Goal: Information Seeking & Learning: Learn about a topic

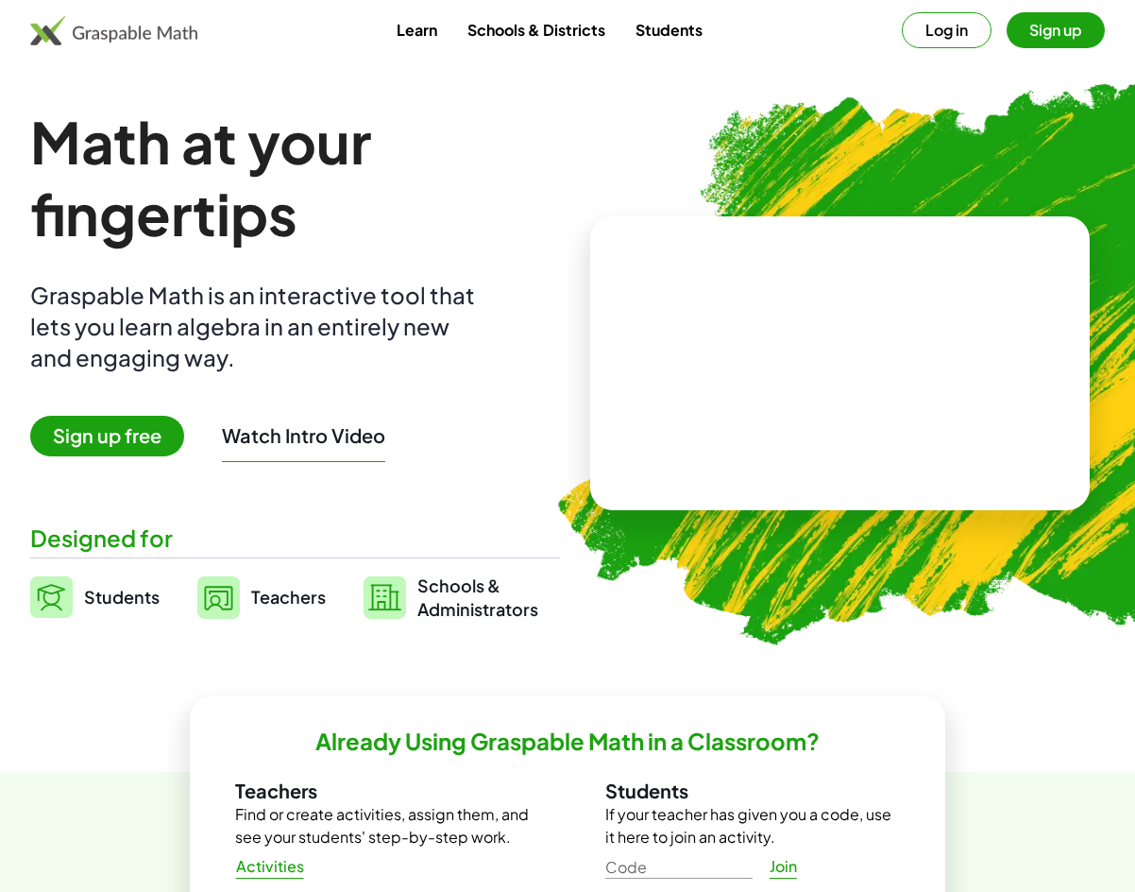
click at [111, 436] on span "Sign up free" at bounding box center [107, 436] width 154 height 41
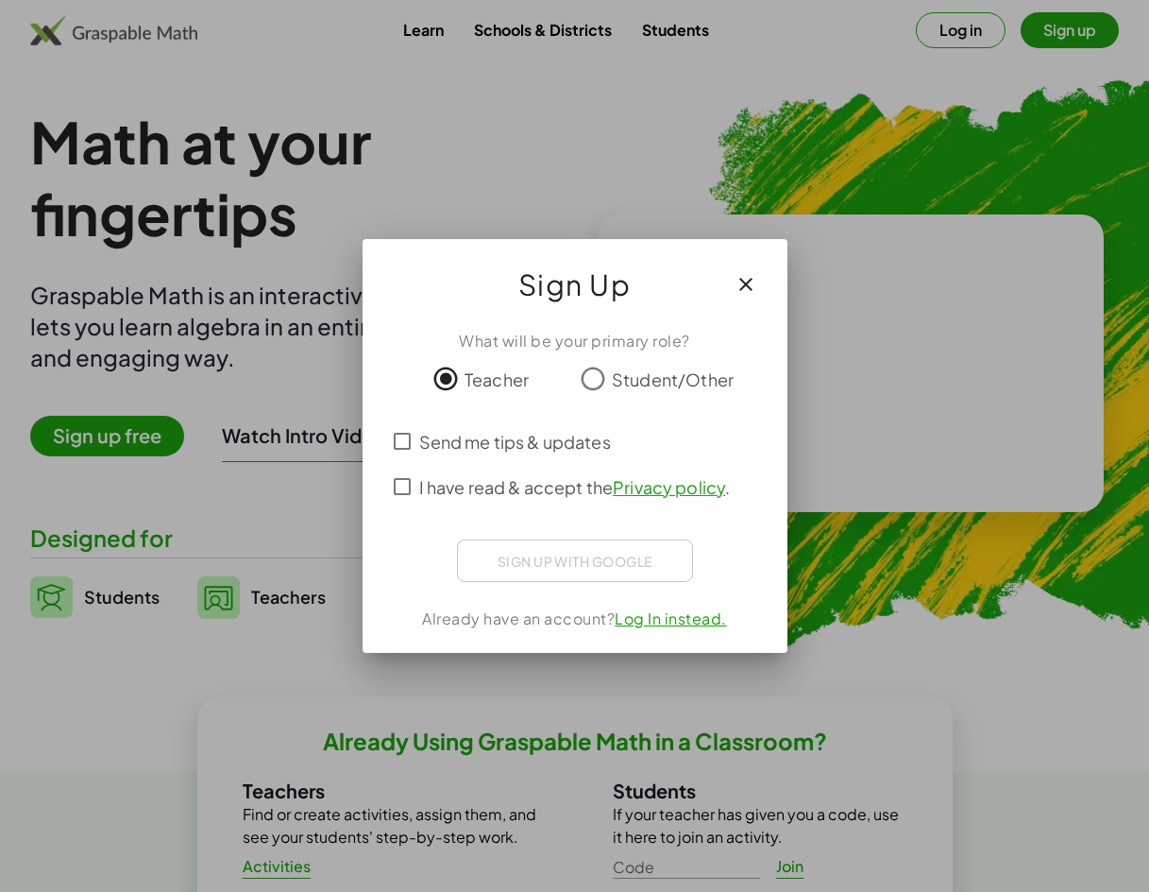
click at [481, 447] on span "Send me tips & updates" at bounding box center [515, 442] width 192 height 26
click at [470, 478] on span "I have read & accept the Privacy policy ." at bounding box center [575, 487] width 312 height 26
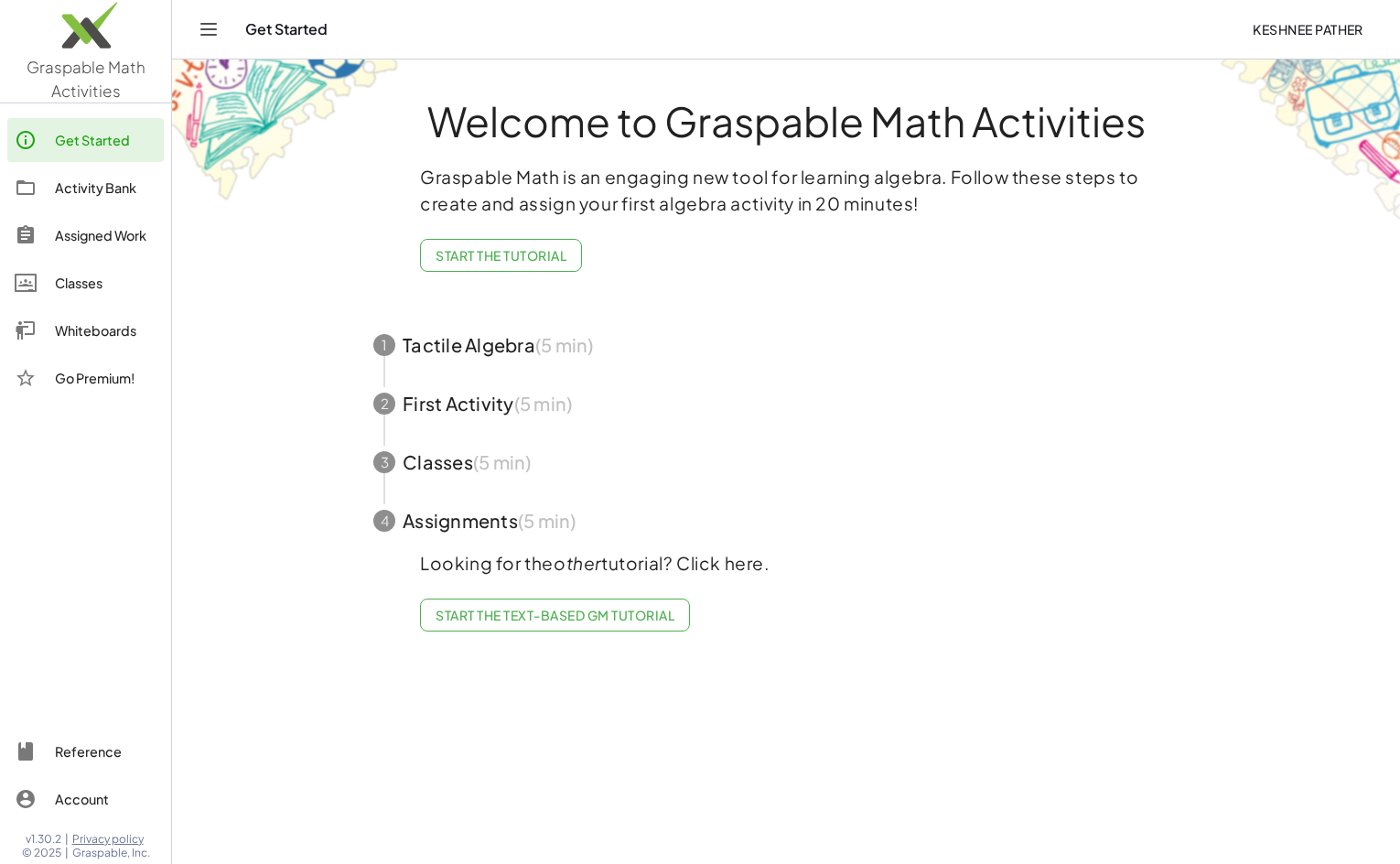
drag, startPoint x: 536, startPoint y: 260, endPoint x: 542, endPoint y: 250, distance: 11.7
click at [536, 260] on span "Start the Tutorial" at bounding box center [501, 255] width 131 height 16
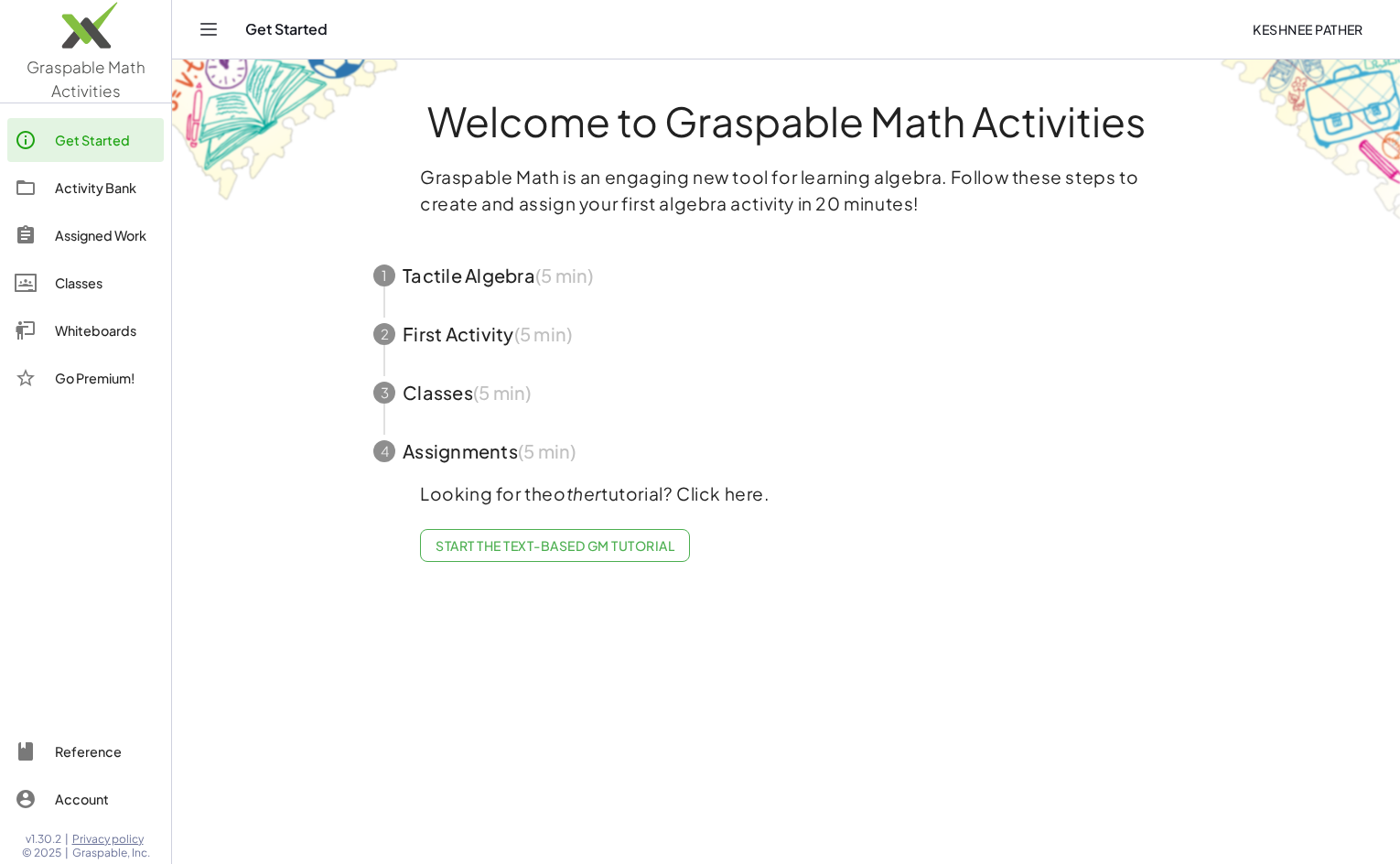
click at [581, 291] on span "button" at bounding box center [786, 275] width 869 height 58
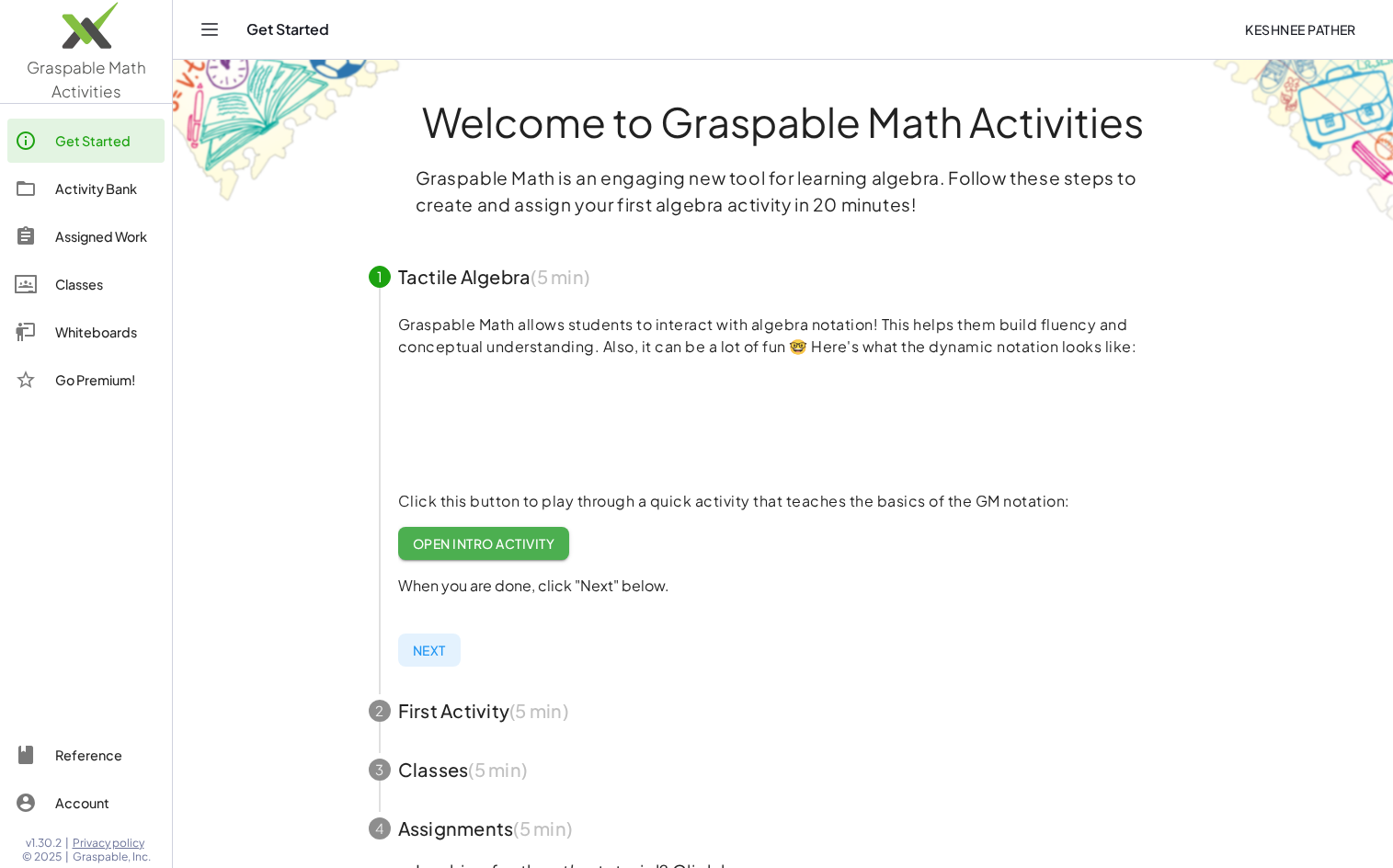
click at [555, 275] on span "button" at bounding box center [783, 276] width 873 height 58
click at [460, 706] on span "button" at bounding box center [783, 710] width 873 height 58
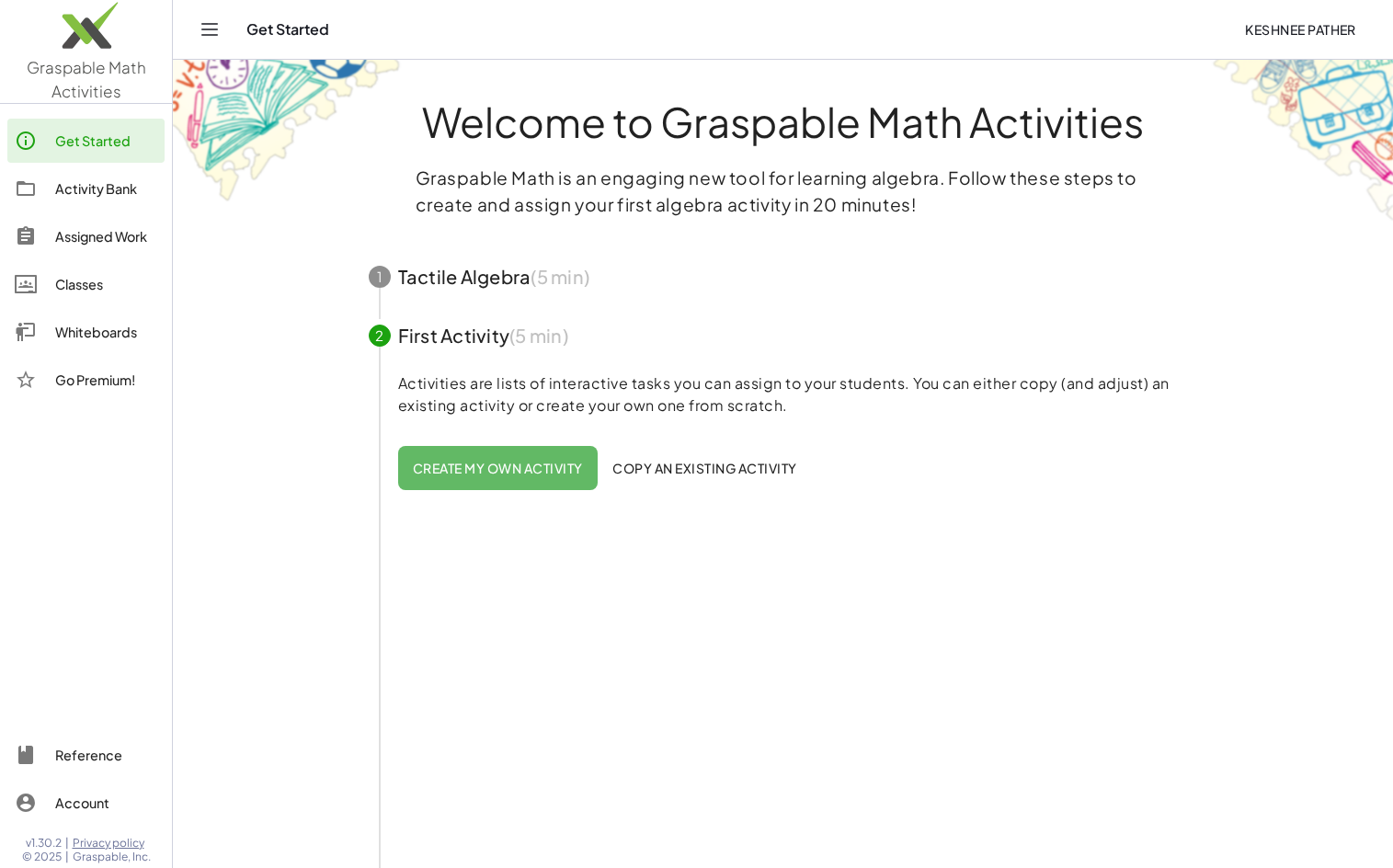
click at [497, 296] on span "button" at bounding box center [783, 276] width 873 height 58
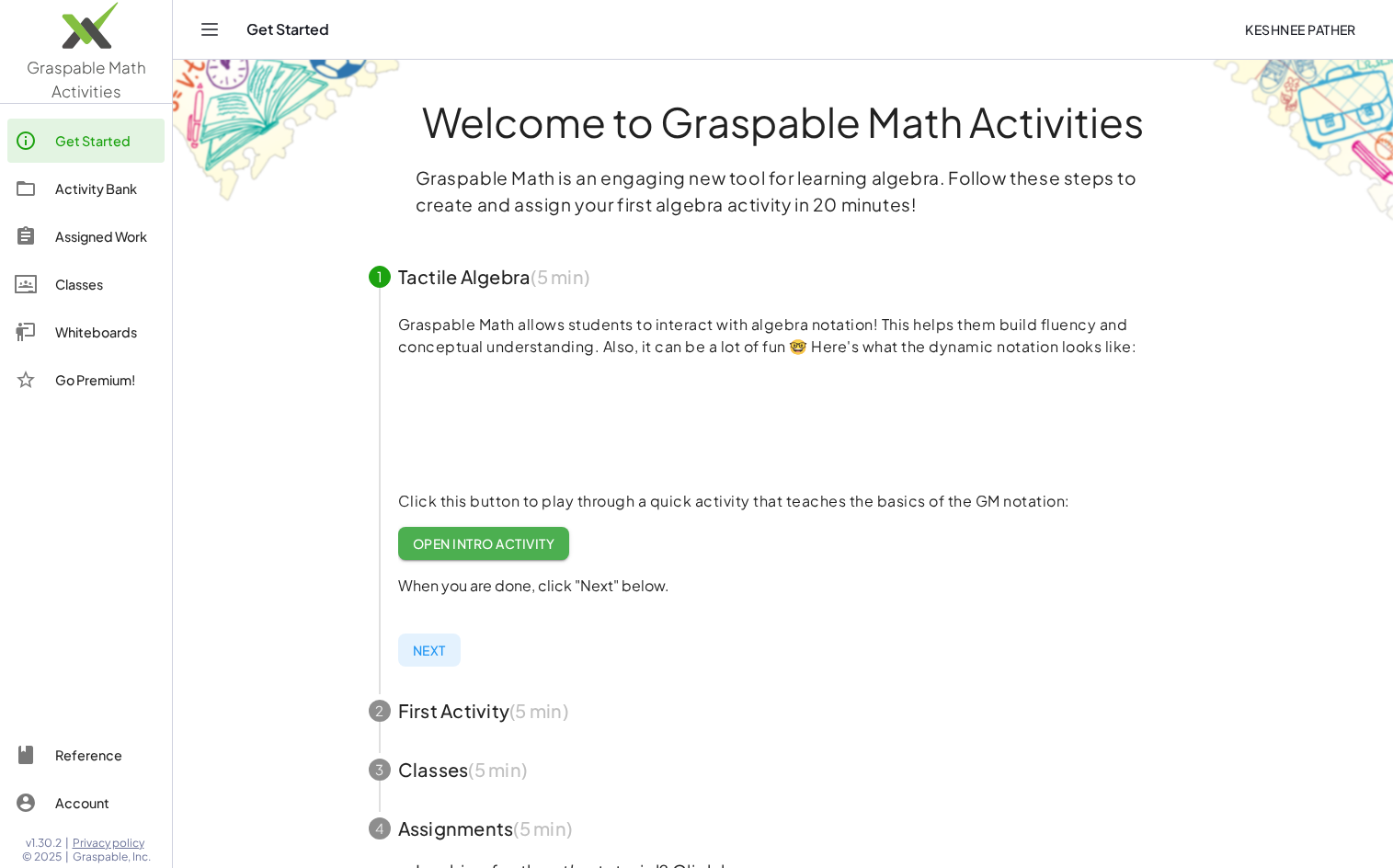
drag, startPoint x: 438, startPoint y: 647, endPoint x: 452, endPoint y: 628, distance: 23.6
click at [438, 647] on span "Next" at bounding box center [429, 649] width 33 height 17
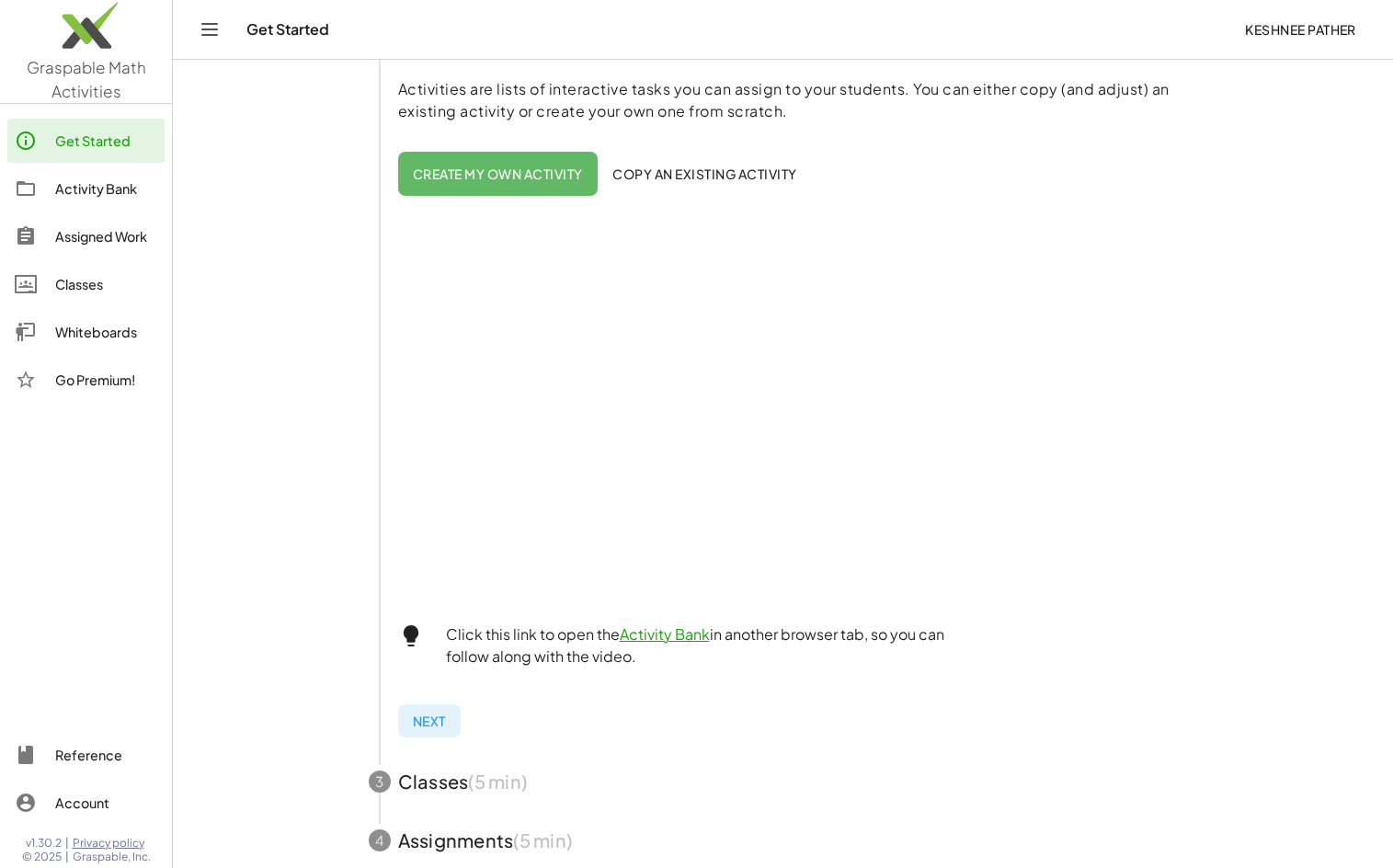
scroll to position [417, 0]
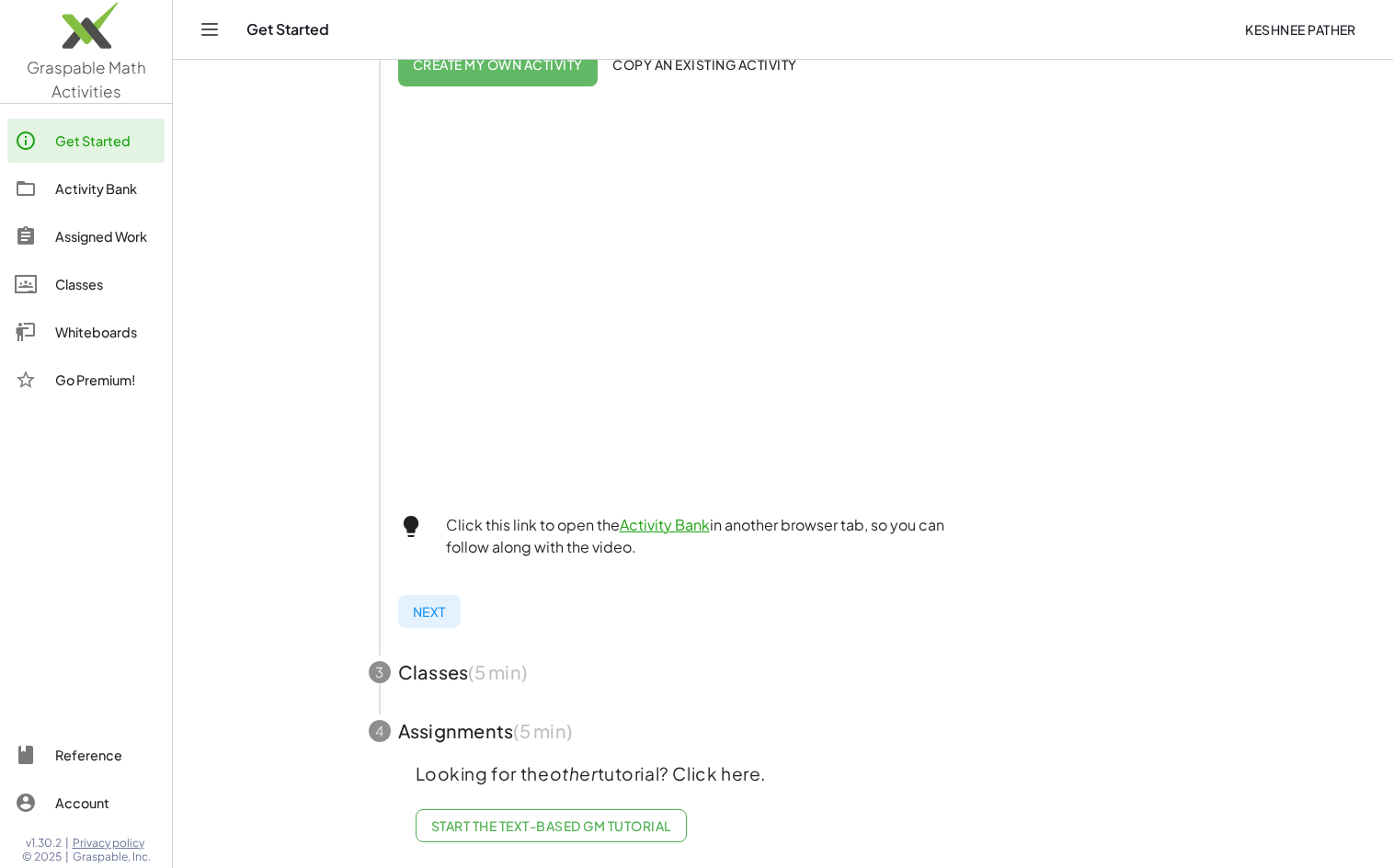
click at [411, 597] on button "Next" at bounding box center [429, 611] width 62 height 33
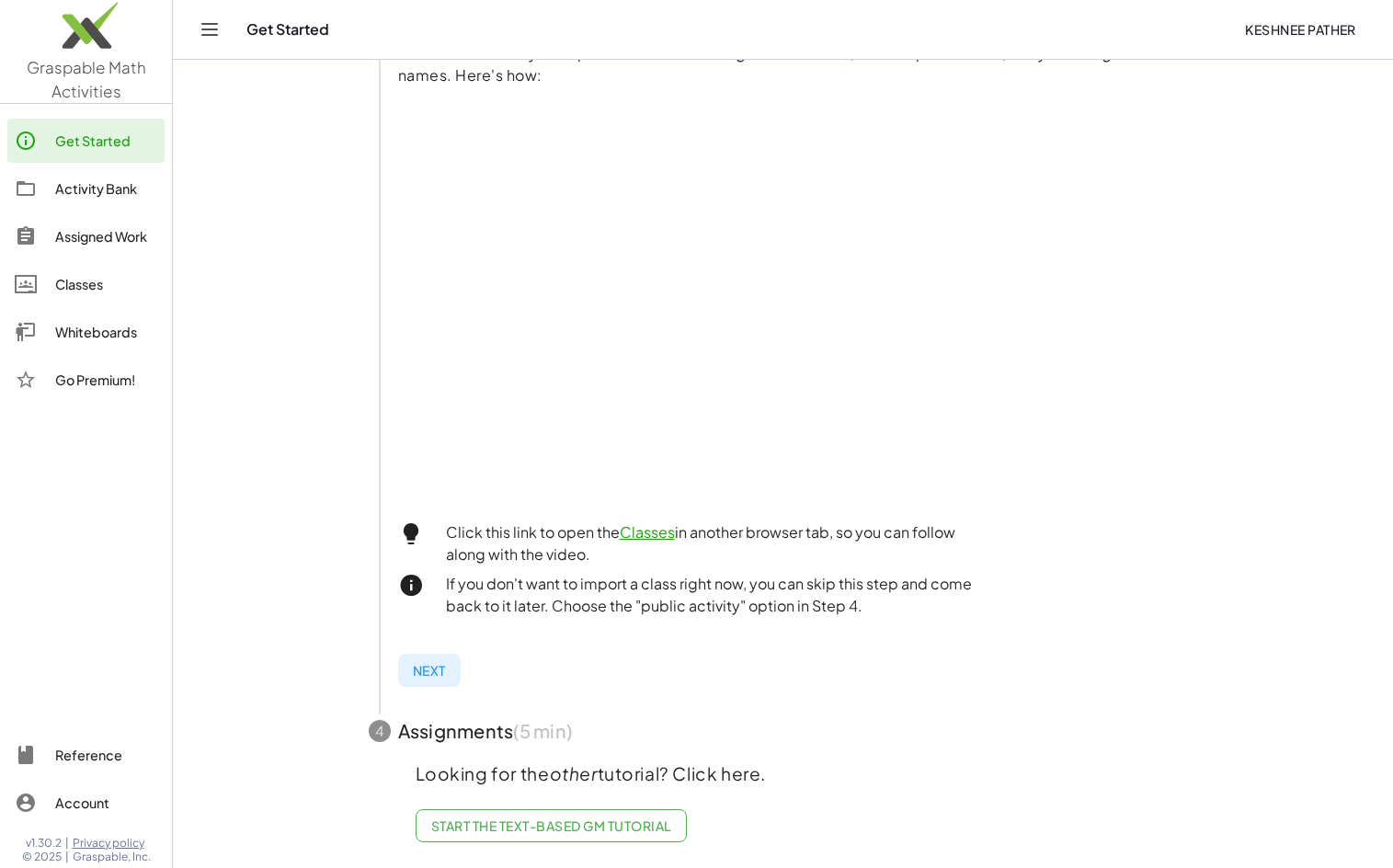
scroll to position [403, 0]
click at [437, 662] on span "Next" at bounding box center [429, 669] width 33 height 17
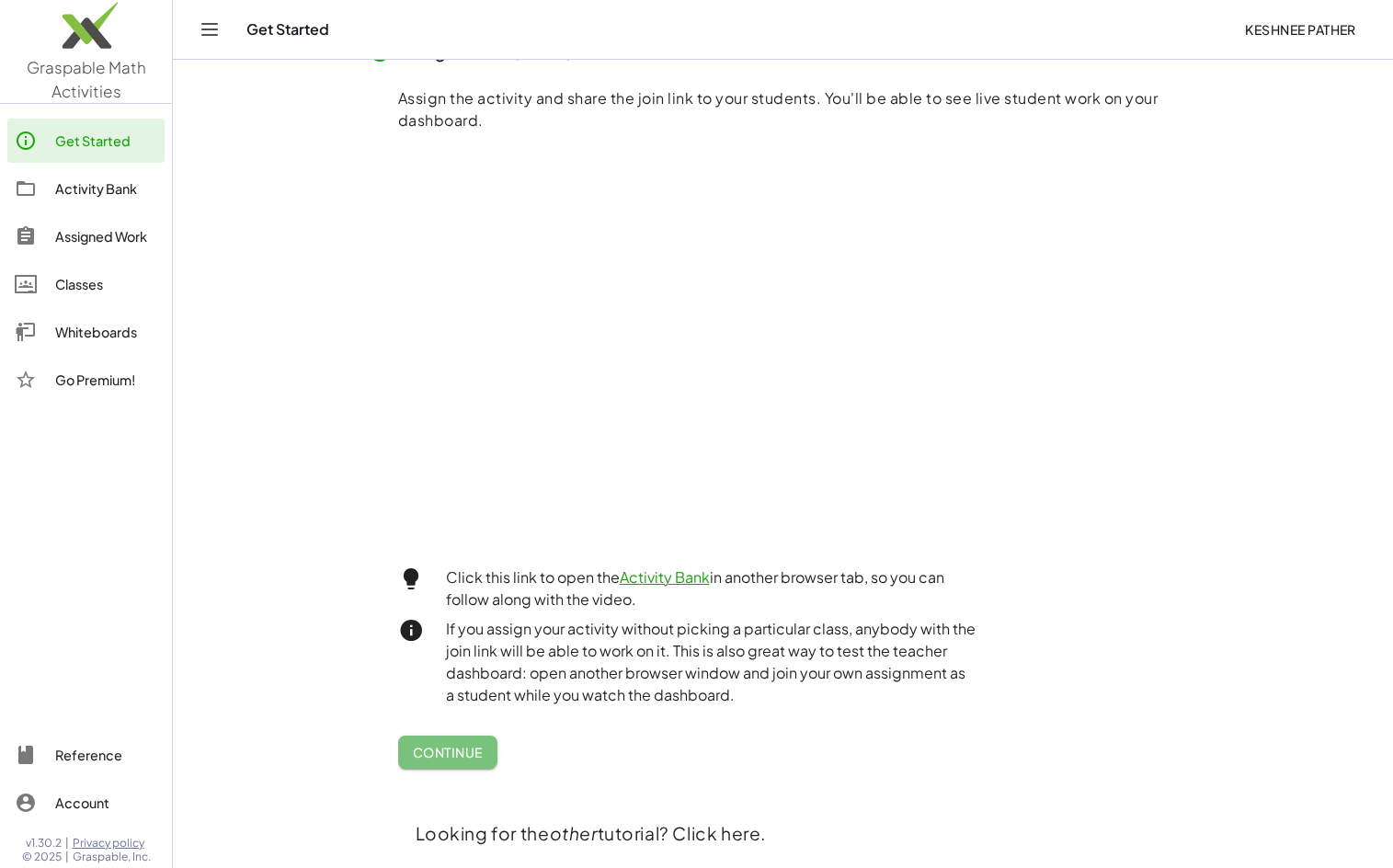
click at [470, 743] on span "Continue" at bounding box center [448, 751] width 70 height 17
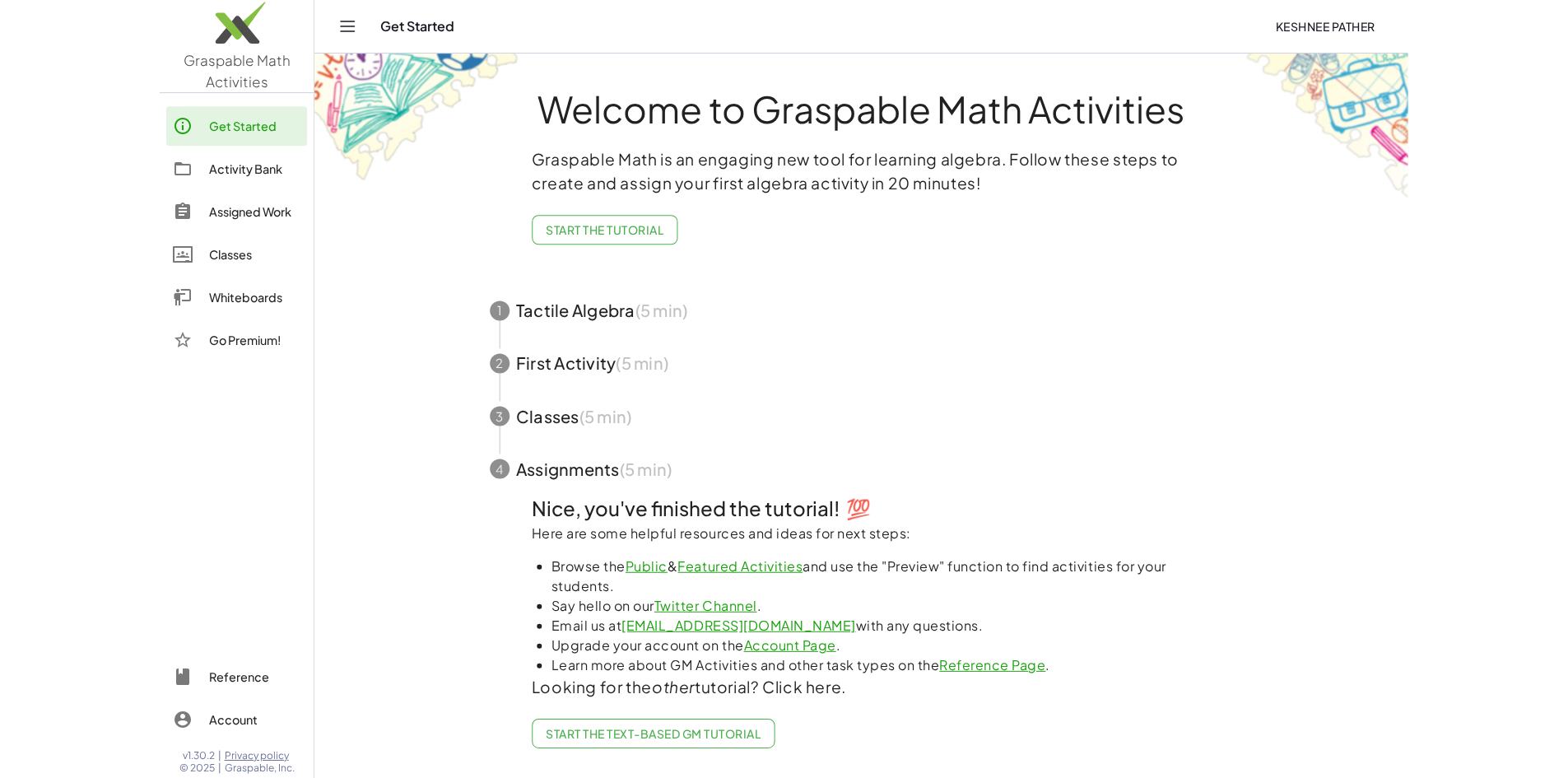
scroll to position [5, 0]
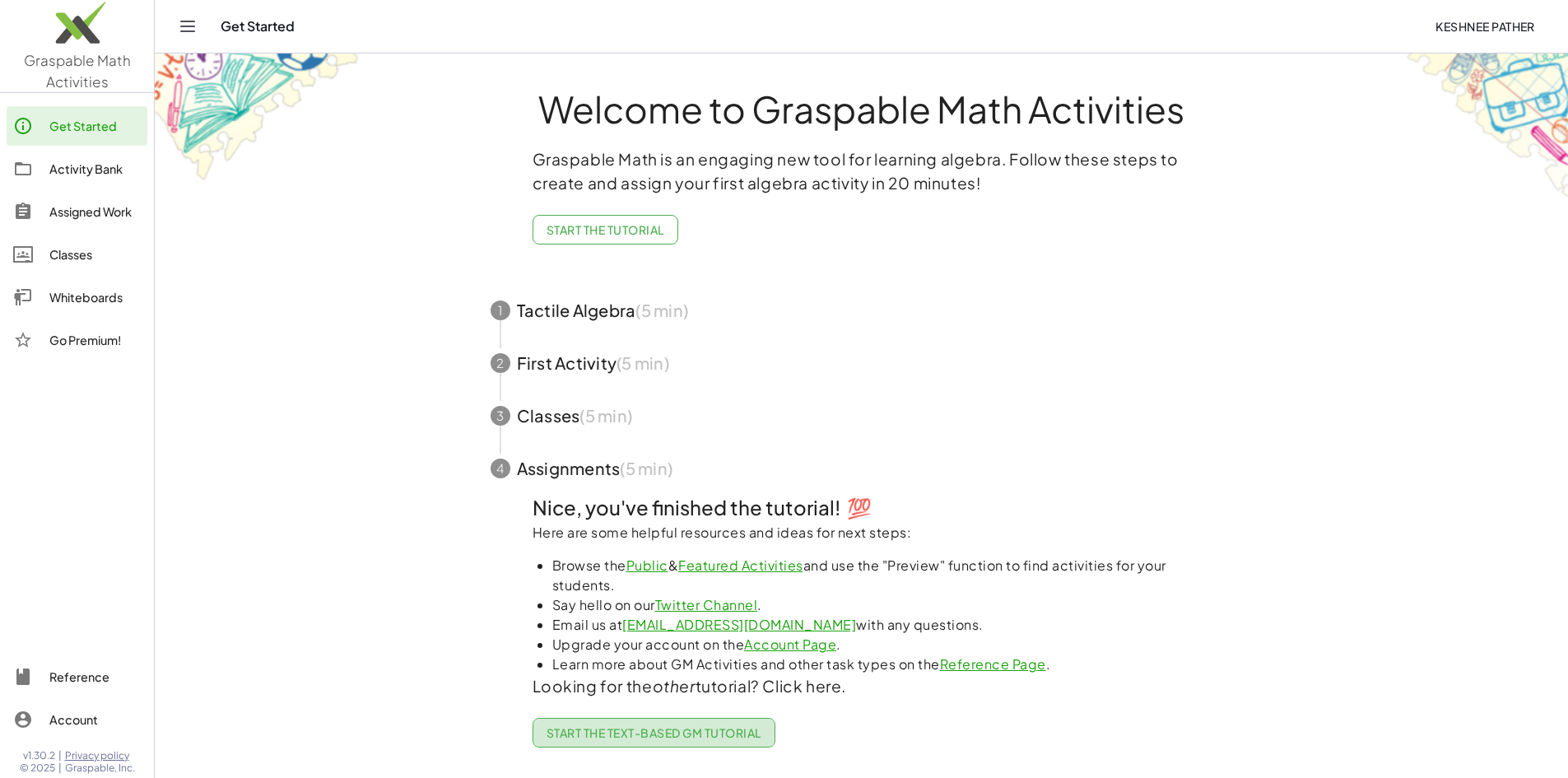
click at [638, 726] on span "Start the Text-based GM Tutorial" at bounding box center [654, 732] width 215 height 15
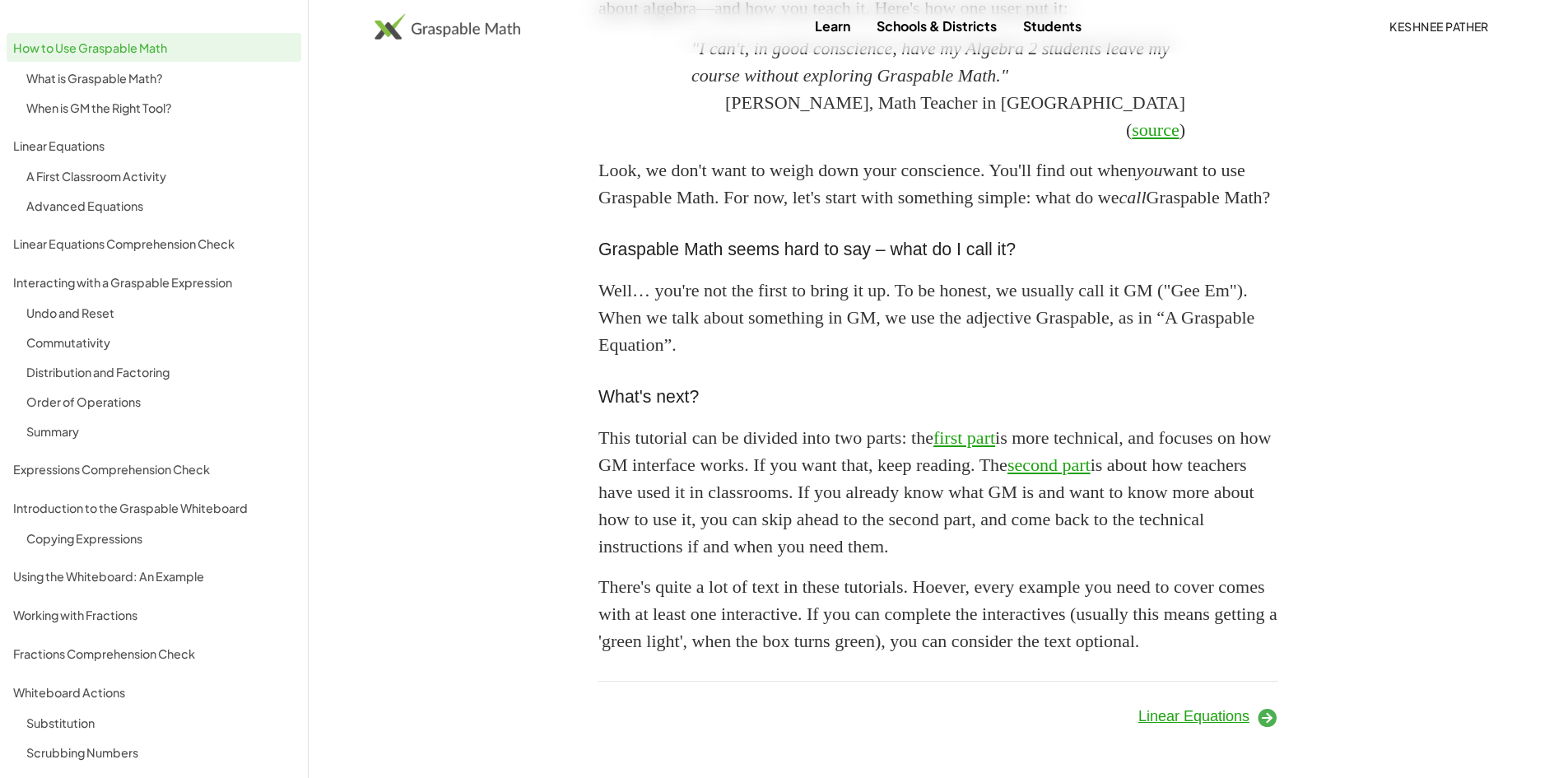
scroll to position [1335, 0]
click at [1001, 722] on span "Linear Equations" at bounding box center [1194, 715] width 112 height 17
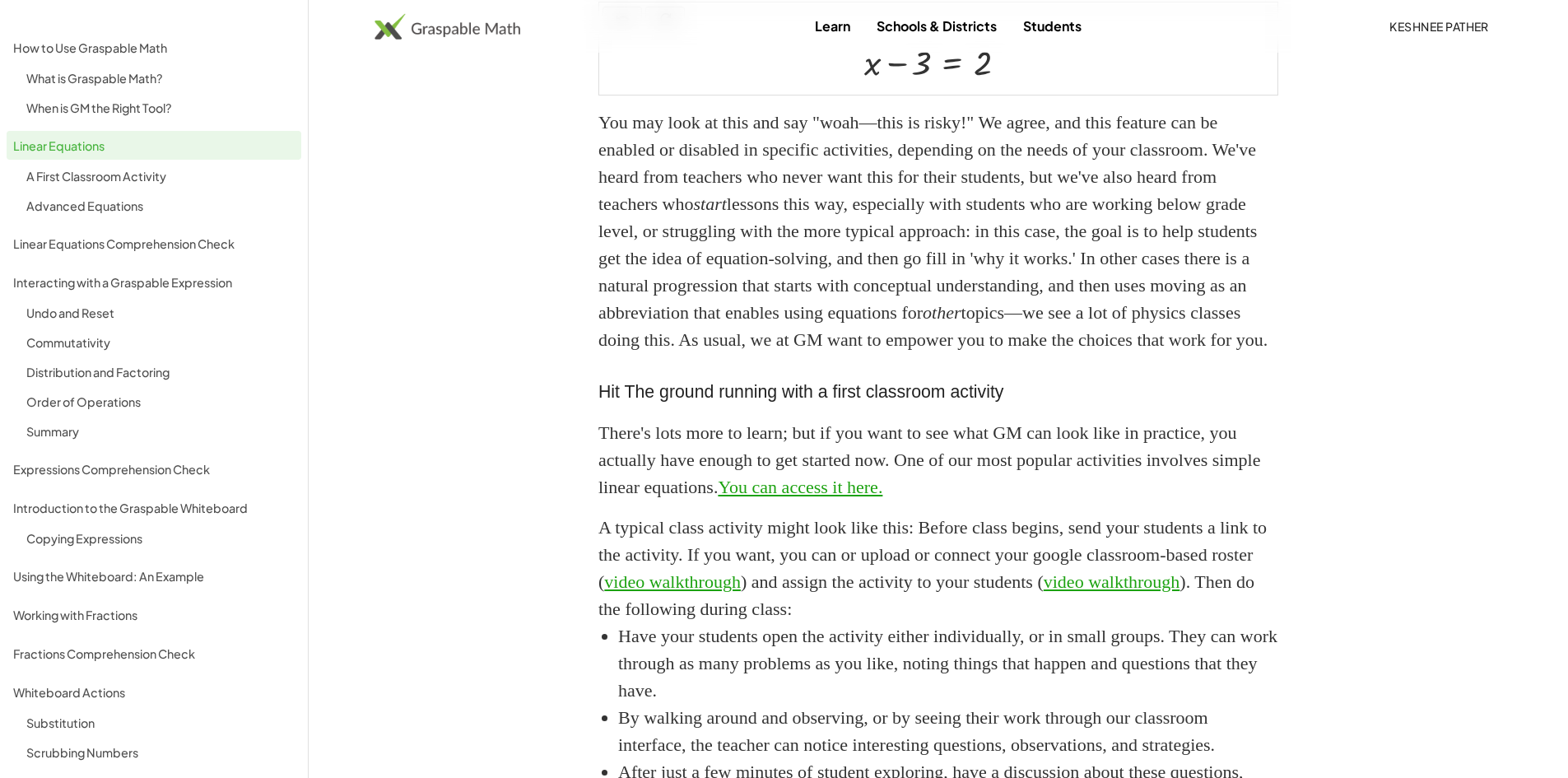
scroll to position [1954, 0]
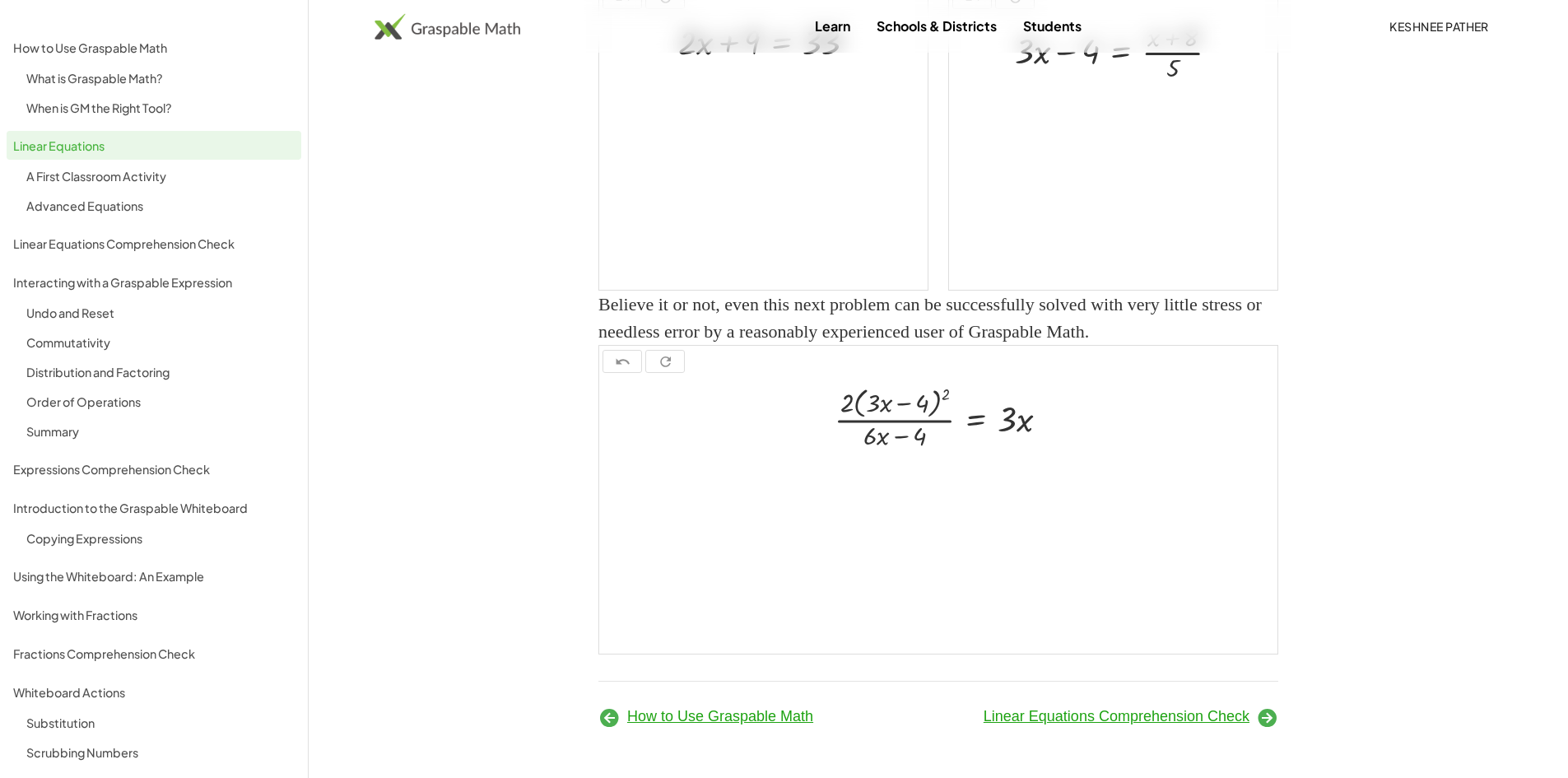
click at [1001, 723] on span "Linear Equations Comprehension Check" at bounding box center [1117, 715] width 266 height 17
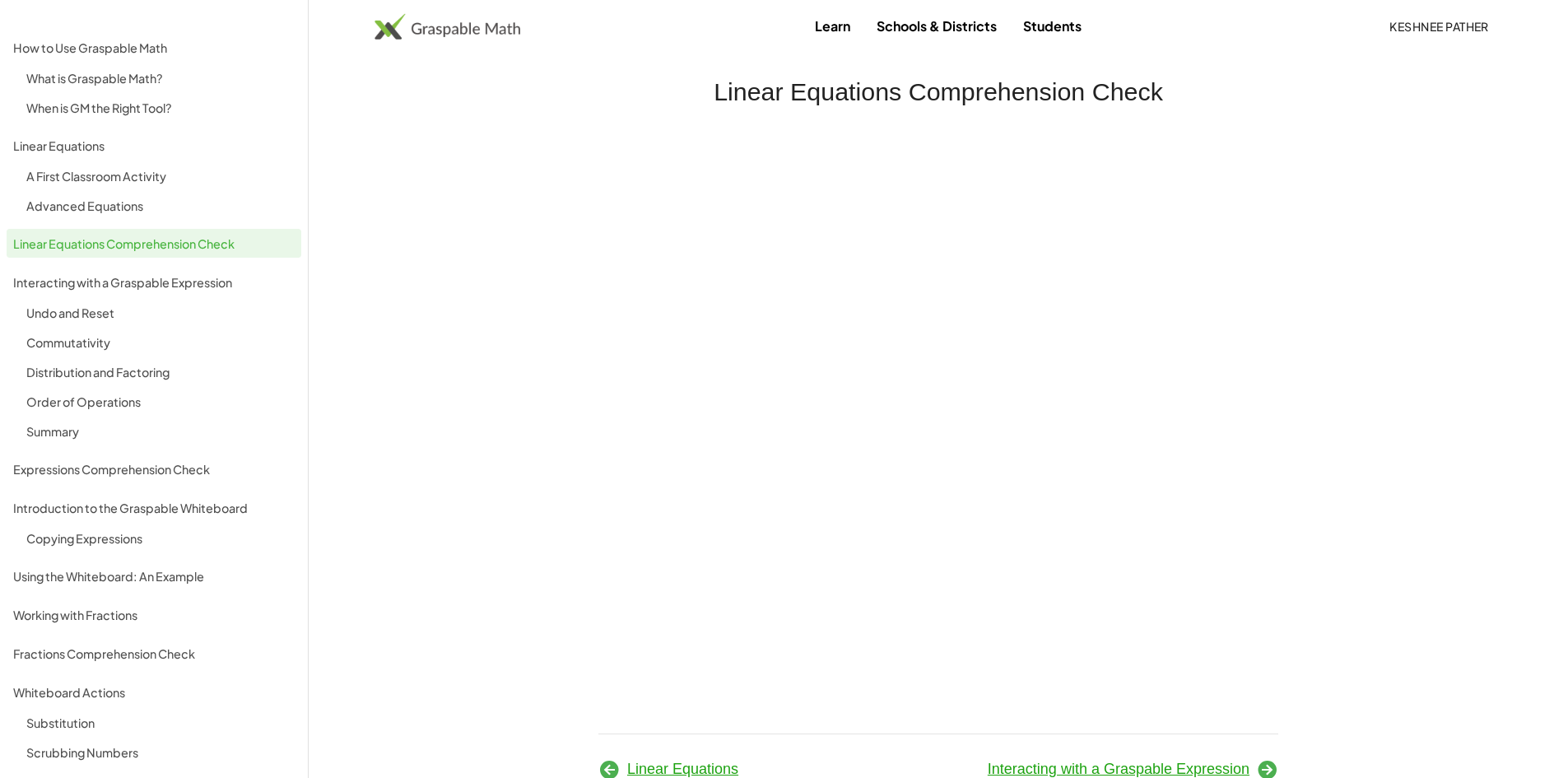
scroll to position [62, 0]
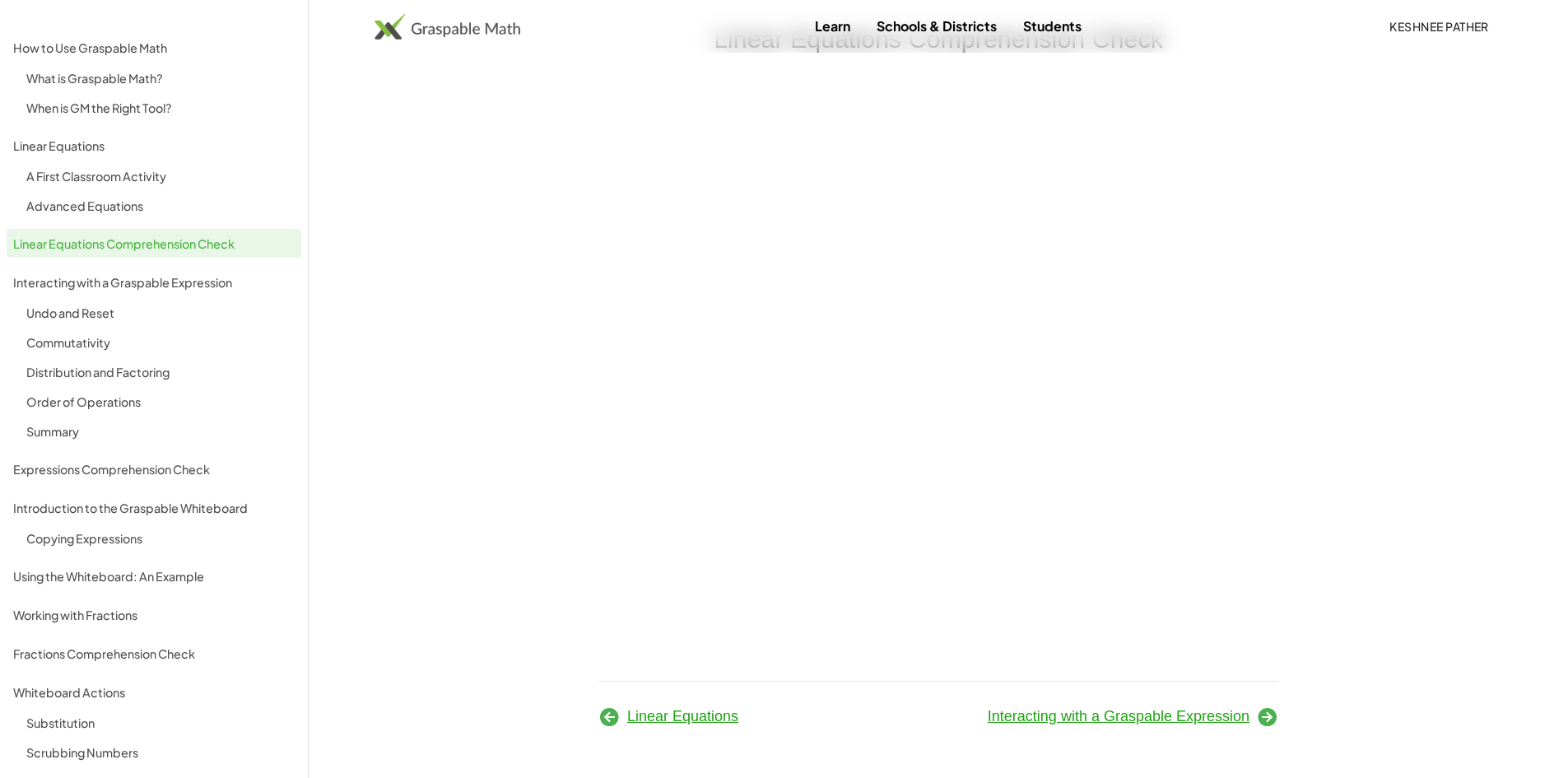
click at [1001, 707] on span "Interacting with a Graspable Expression" at bounding box center [1118, 715] width 261 height 17
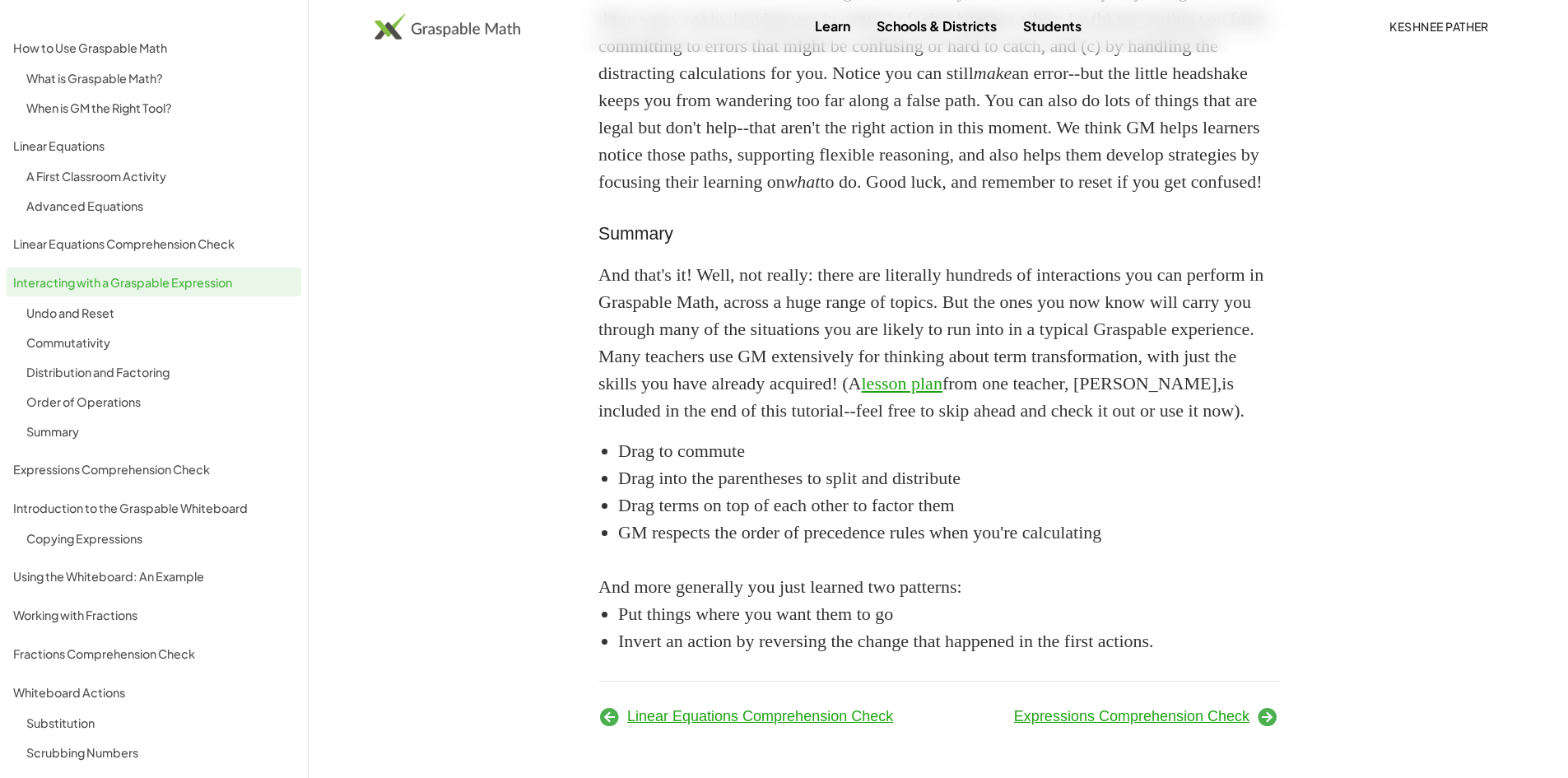
scroll to position [2522, 0]
click at [1001, 709] on span "Expressions Comprehension Check" at bounding box center [1132, 715] width 235 height 17
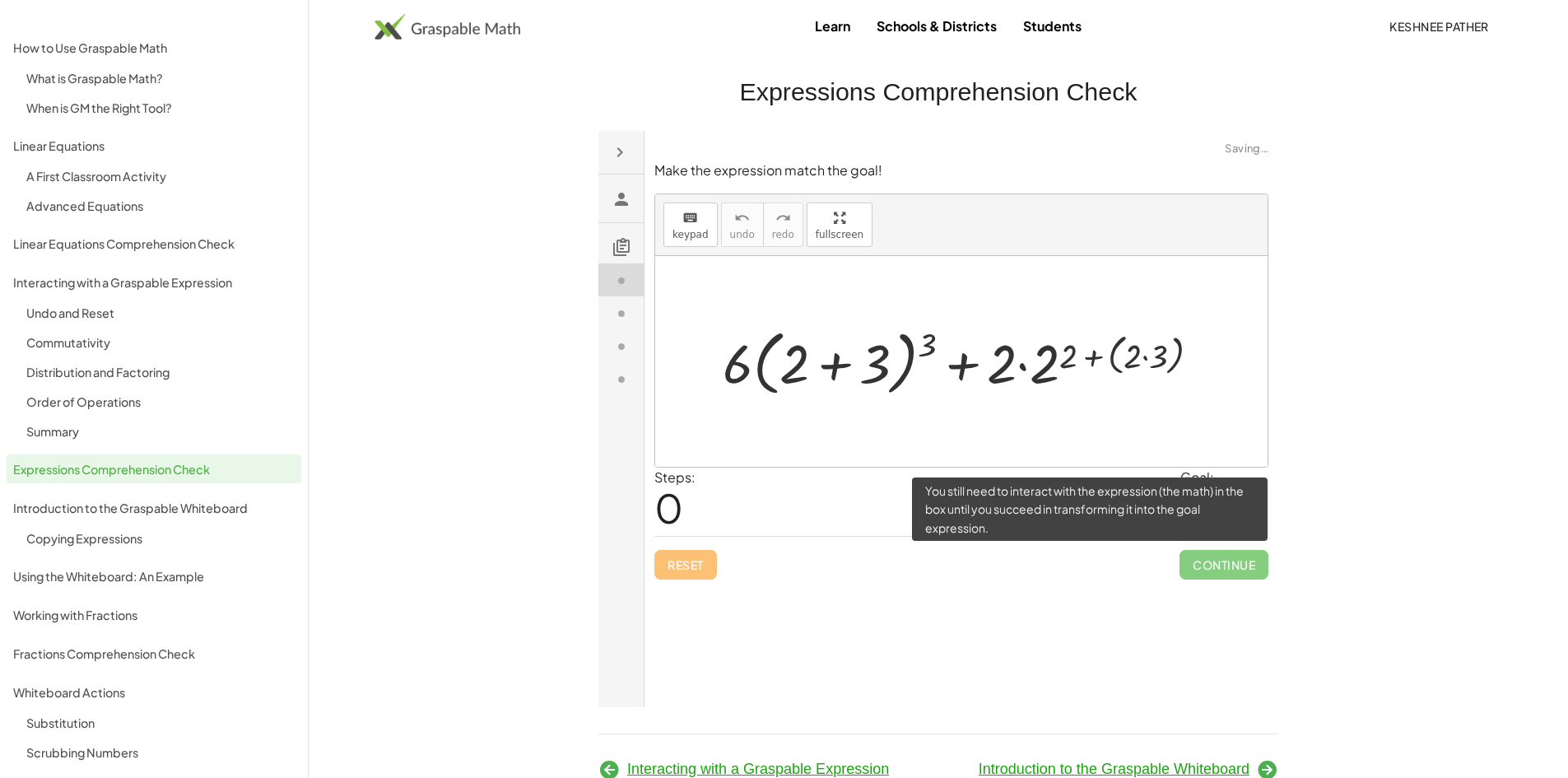
click span "Continue"
